Goal: Obtain resource: Download file/media

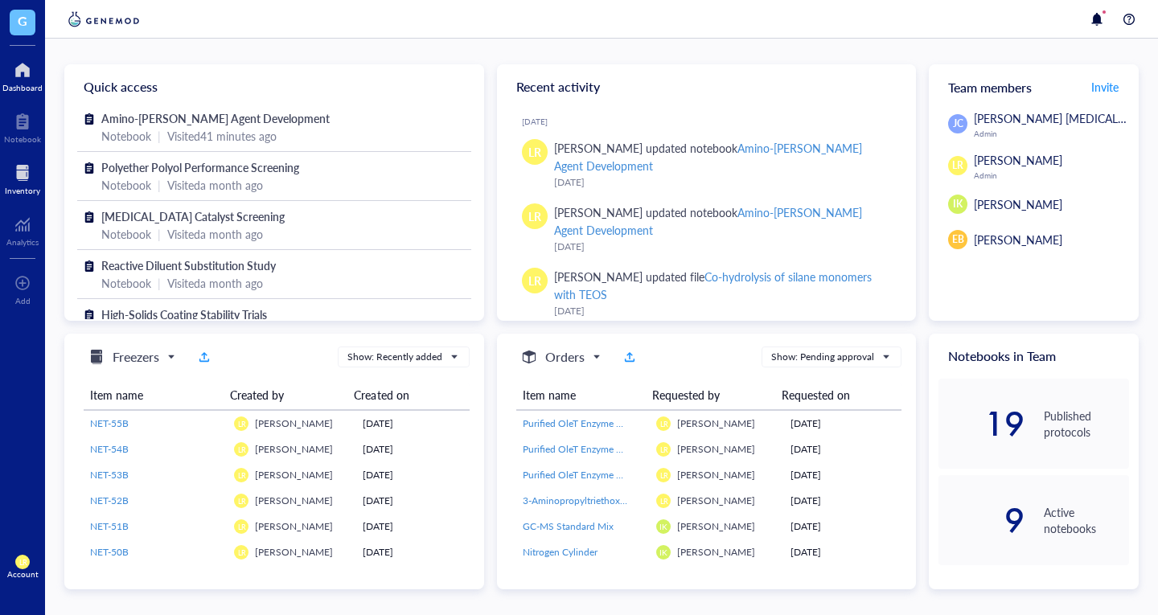
click at [24, 166] on div at bounding box center [22, 173] width 35 height 26
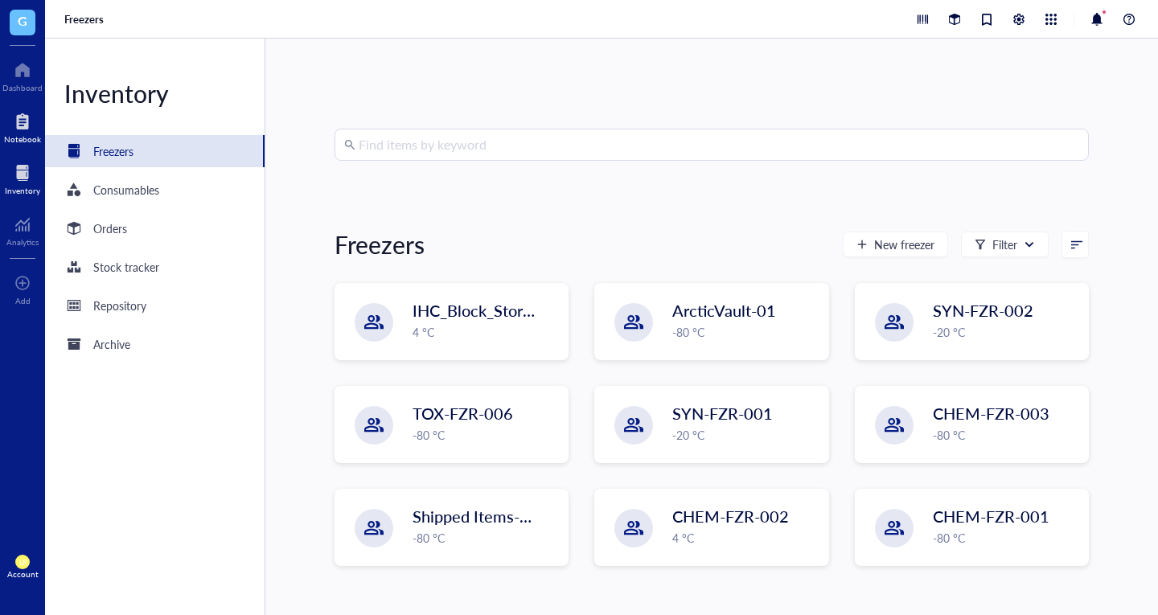
click at [27, 134] on div "Notebook" at bounding box center [22, 139] width 37 height 10
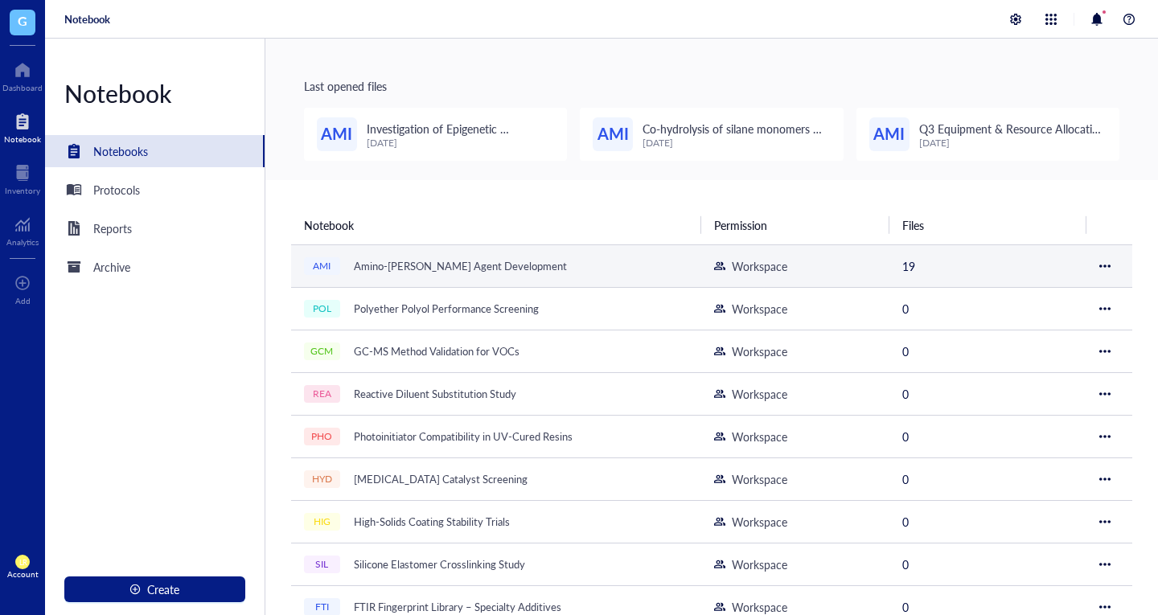
click at [410, 277] on div "Amino-[PERSON_NAME] Agent Development" at bounding box center [461, 266] width 228 height 23
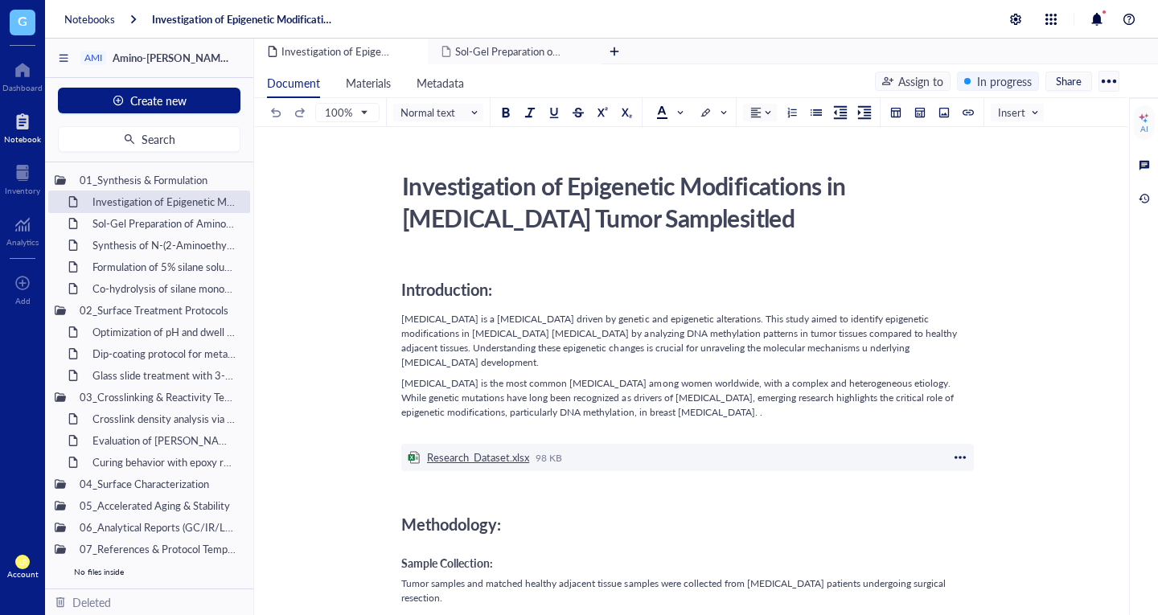
click at [486, 450] on div "Research_Dataset.xlsx" at bounding box center [478, 457] width 102 height 14
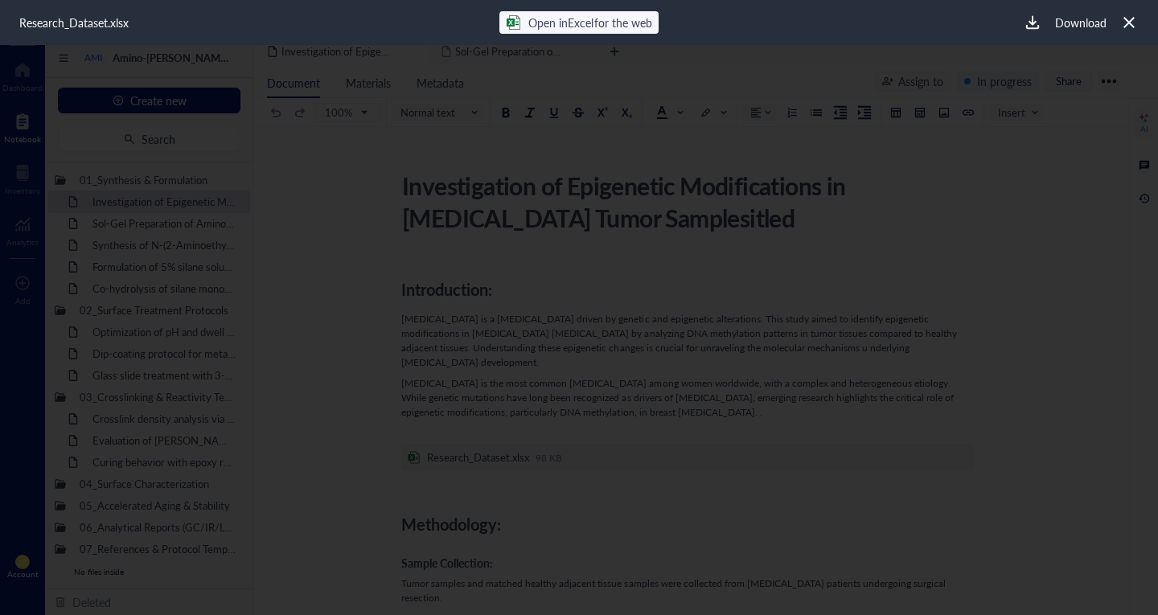
click at [545, 32] on div "Open in Excel for the web" at bounding box center [578, 22] width 158 height 23
click at [585, 23] on span "Open in Excel for the web" at bounding box center [589, 22] width 123 height 16
